Goal: Navigation & Orientation: Find specific page/section

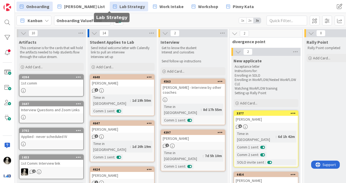
click at [120, 5] on span "Lab Strategy" at bounding box center [132, 6] width 25 height 6
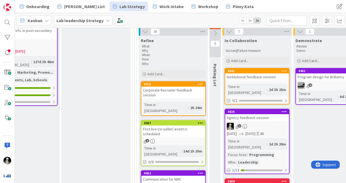
scroll to position [213, 712]
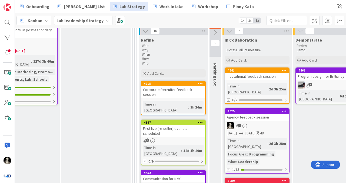
click at [242, 73] on div "Institutional feedback session" at bounding box center [257, 76] width 64 height 7
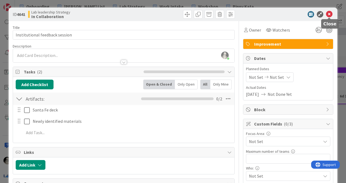
click at [328, 13] on icon at bounding box center [329, 14] width 6 height 6
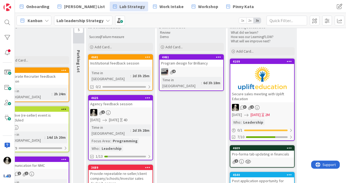
scroll to position [230, 848]
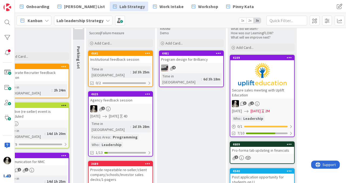
click at [145, 58] on link "4641 Institutional feedback session Time in [GEOGRAPHIC_DATA] : 2d 3h 25m 0/2" at bounding box center [120, 69] width 65 height 37
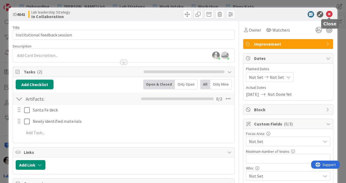
click at [332, 12] on icon at bounding box center [329, 14] width 6 height 6
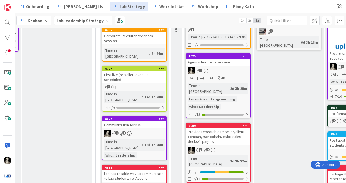
scroll to position [259, 750]
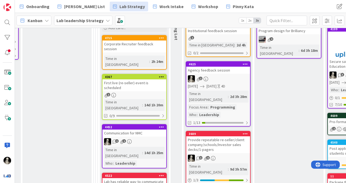
click at [227, 137] on div "Provide repeatable re-seller/client company/schools/Investor sales decks/1-page…" at bounding box center [218, 145] width 64 height 17
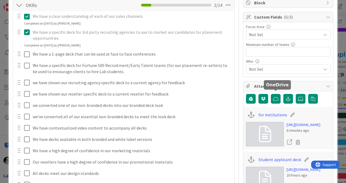
scroll to position [110, 0]
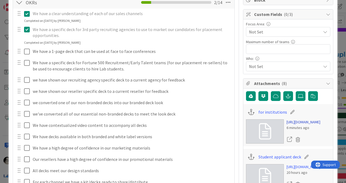
click at [297, 125] on link "[URL][DOMAIN_NAME]" at bounding box center [304, 123] width 34 height 6
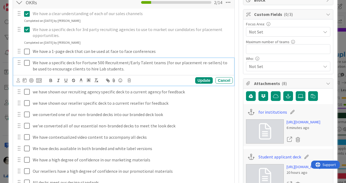
click at [26, 61] on icon at bounding box center [27, 63] width 6 height 6
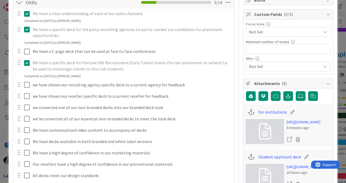
click at [26, 61] on icon at bounding box center [27, 63] width 6 height 6
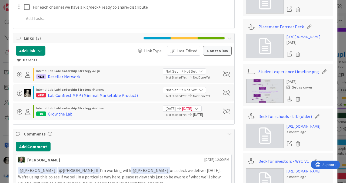
scroll to position [273, 0]
